Goal: Task Accomplishment & Management: Complete application form

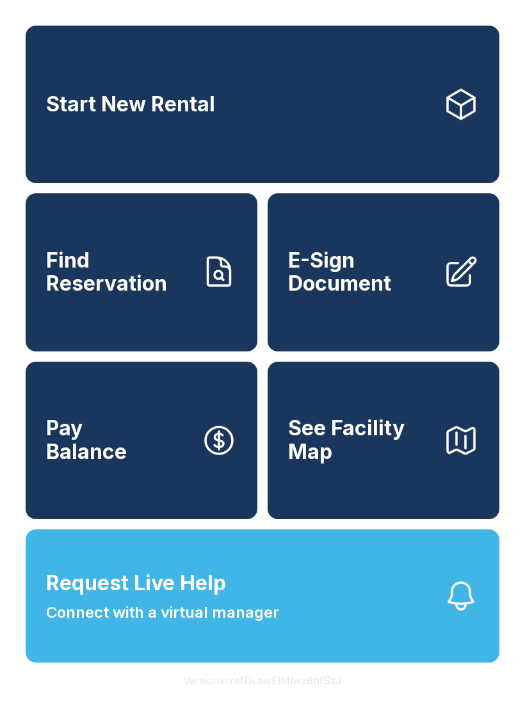
click at [433, 284] on link "E-Sign Document" at bounding box center [384, 272] width 232 height 158
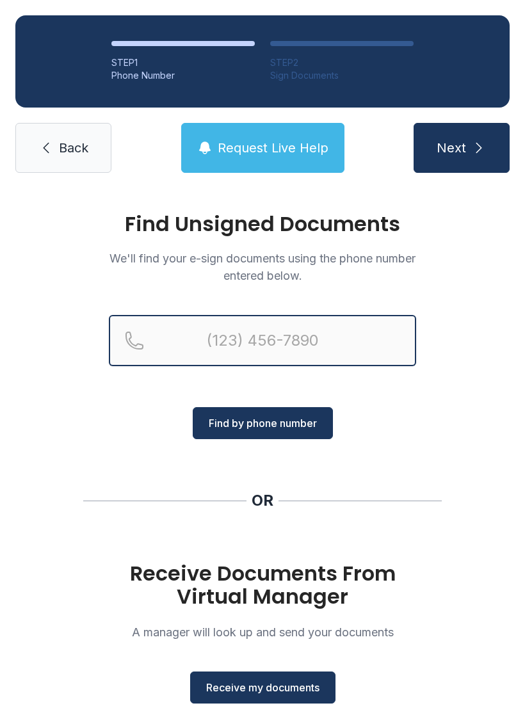
click at [256, 327] on input "Reservation phone number" at bounding box center [262, 340] width 307 height 51
type input "[PHONE_NUMBER]"
click at [461, 148] on button "Next" at bounding box center [462, 148] width 96 height 50
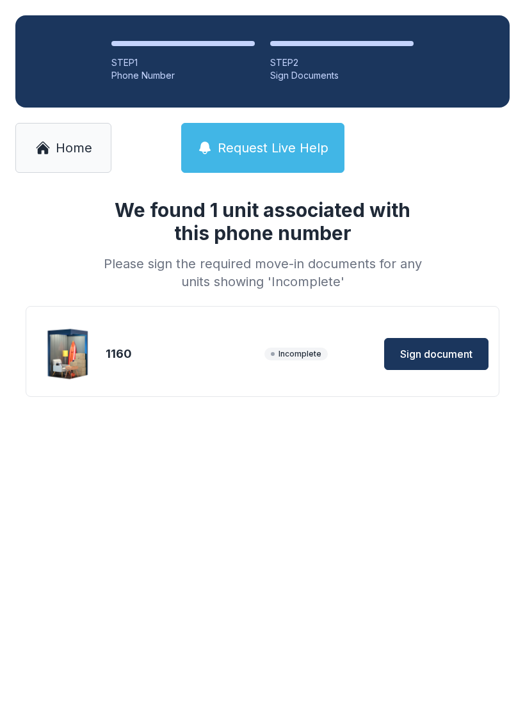
click at [434, 348] on span "Sign document" at bounding box center [436, 354] width 72 height 15
click at [68, 135] on link "Home" at bounding box center [63, 148] width 96 height 50
